Goal: Transaction & Acquisition: Purchase product/service

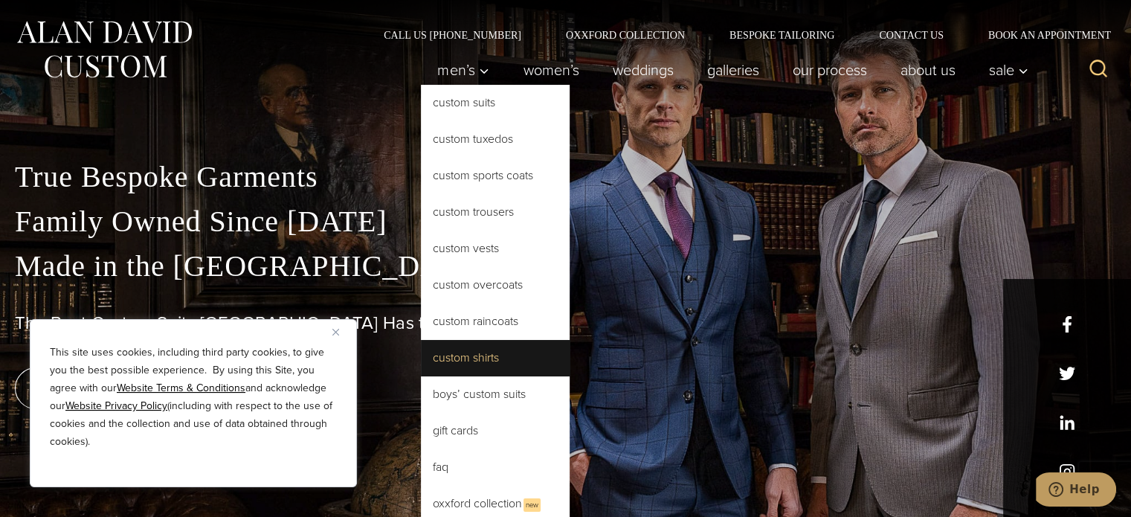
click at [487, 344] on link "Custom Shirts" at bounding box center [495, 358] width 149 height 36
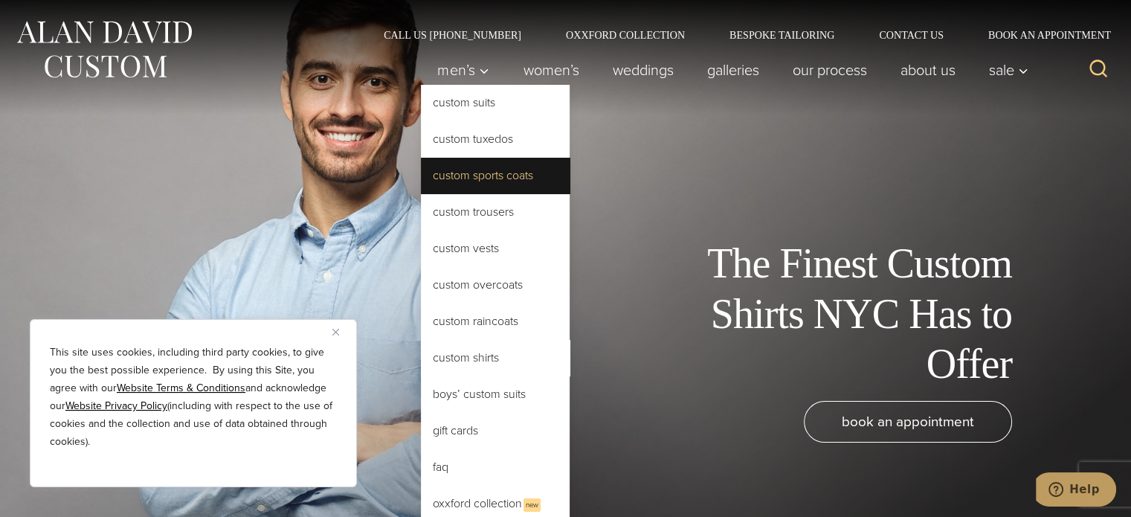
click at [473, 174] on link "Custom Sports Coats" at bounding box center [495, 176] width 149 height 36
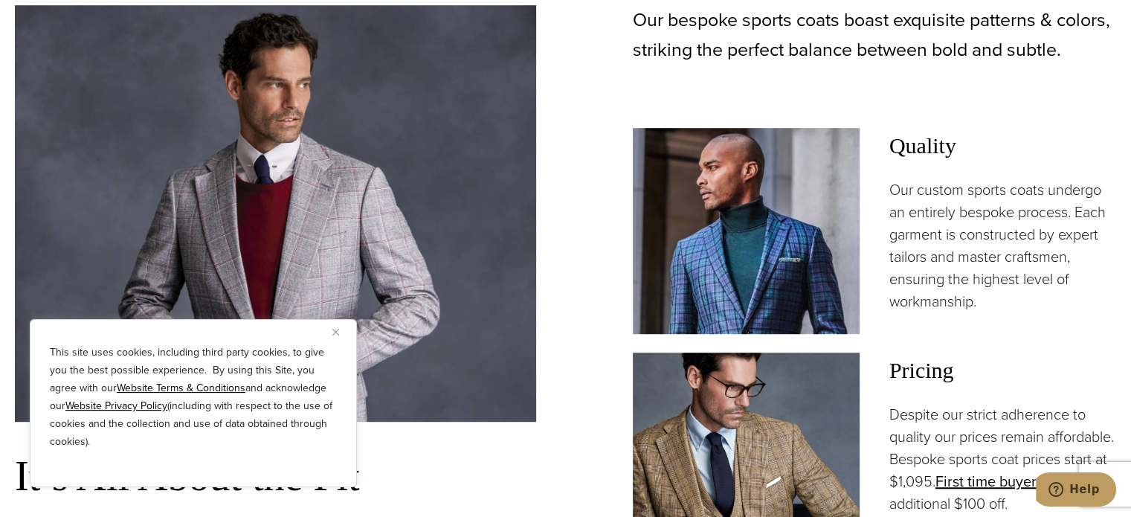
scroll to position [1024, 0]
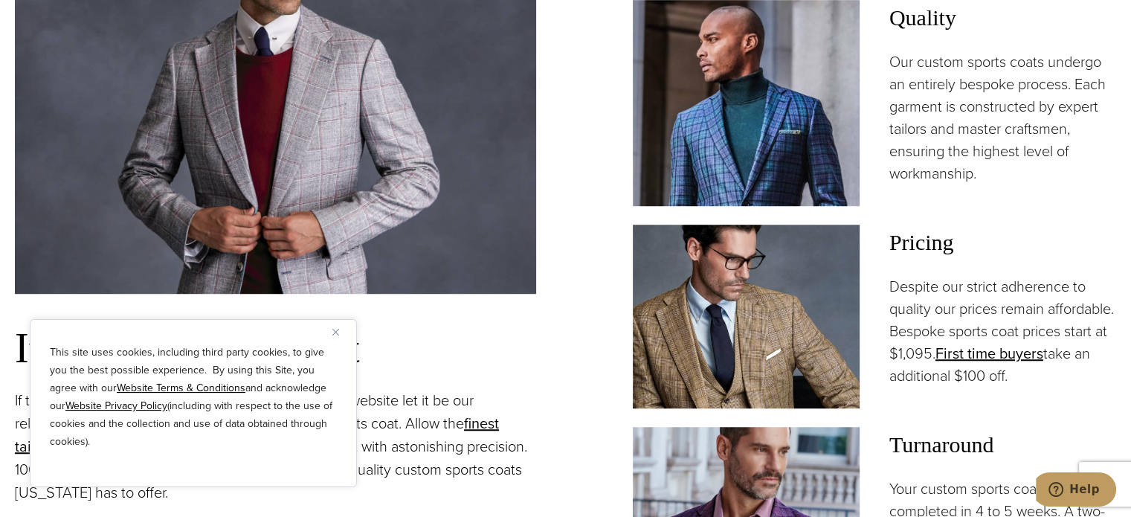
click at [337, 340] on div "This site uses cookies, including third party cookies, to give you the best pos…" at bounding box center [193, 403] width 327 height 168
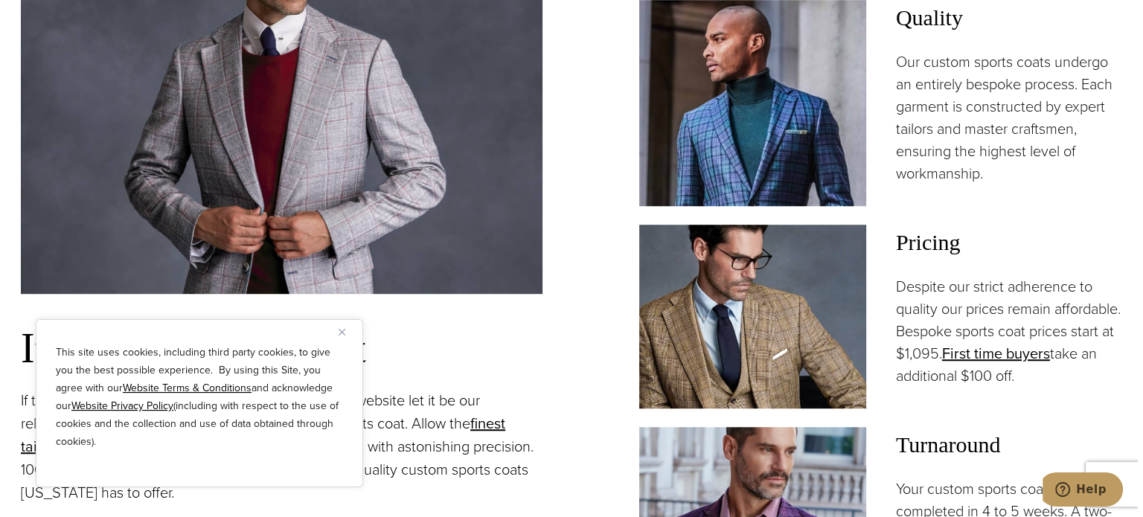
scroll to position [1476, 0]
